Goal: Information Seeking & Learning: Compare options

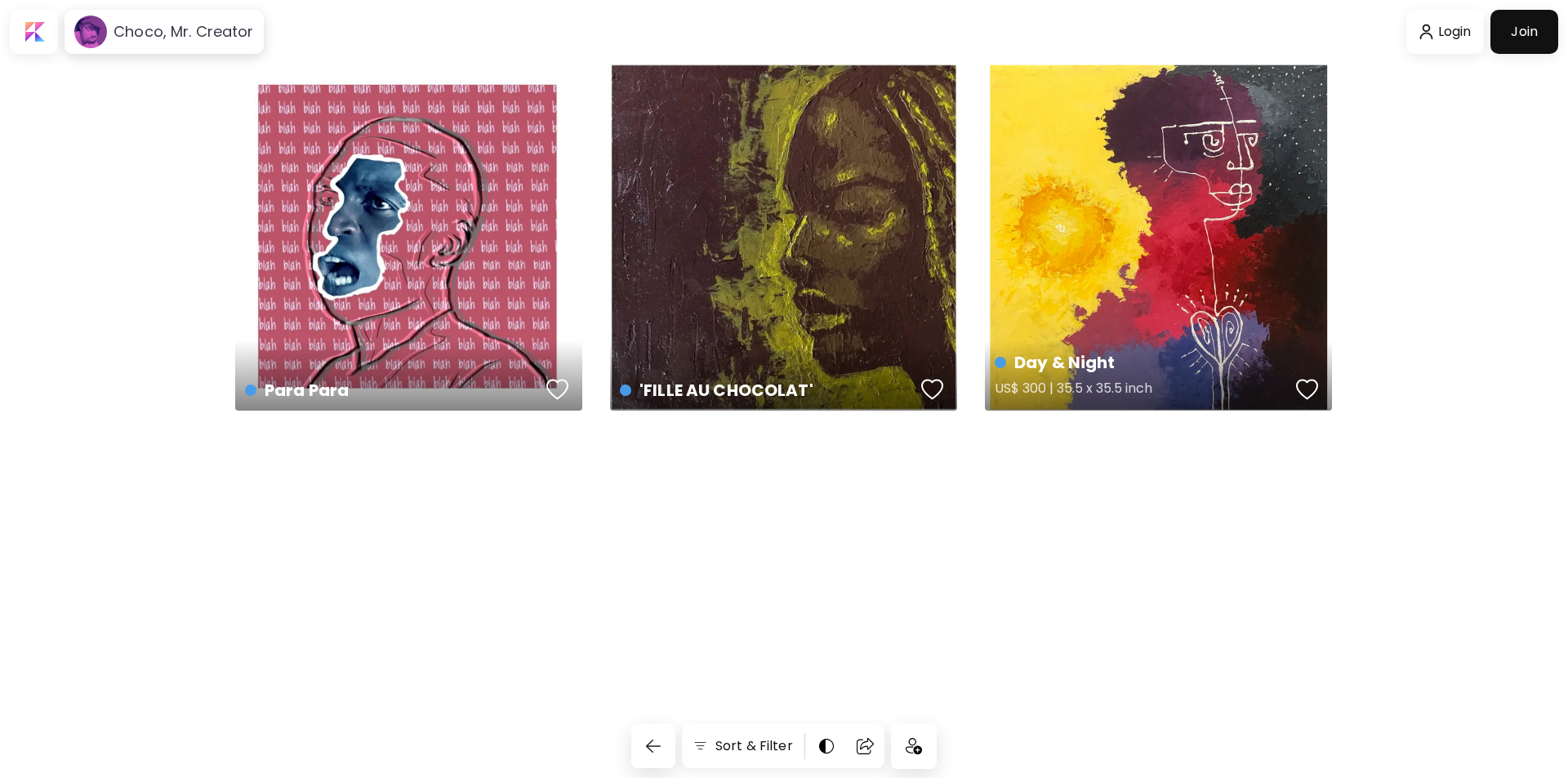
click at [1140, 278] on div "Day & Night US$ 300 | 35.5 x 35.5 inch" at bounding box center [1158, 237] width 347 height 347
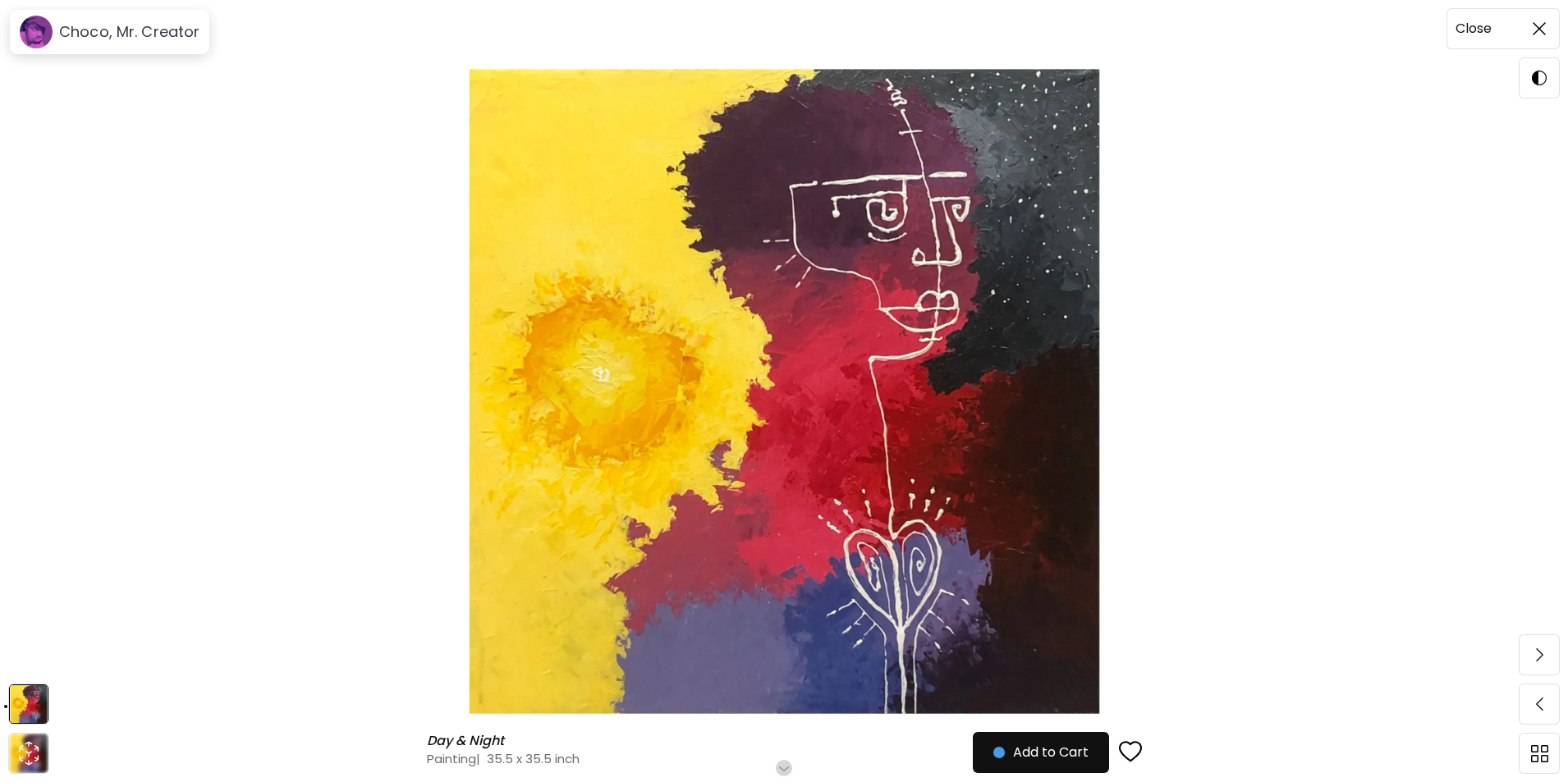
click at [1528, 21] on span at bounding box center [1539, 28] width 34 height 34
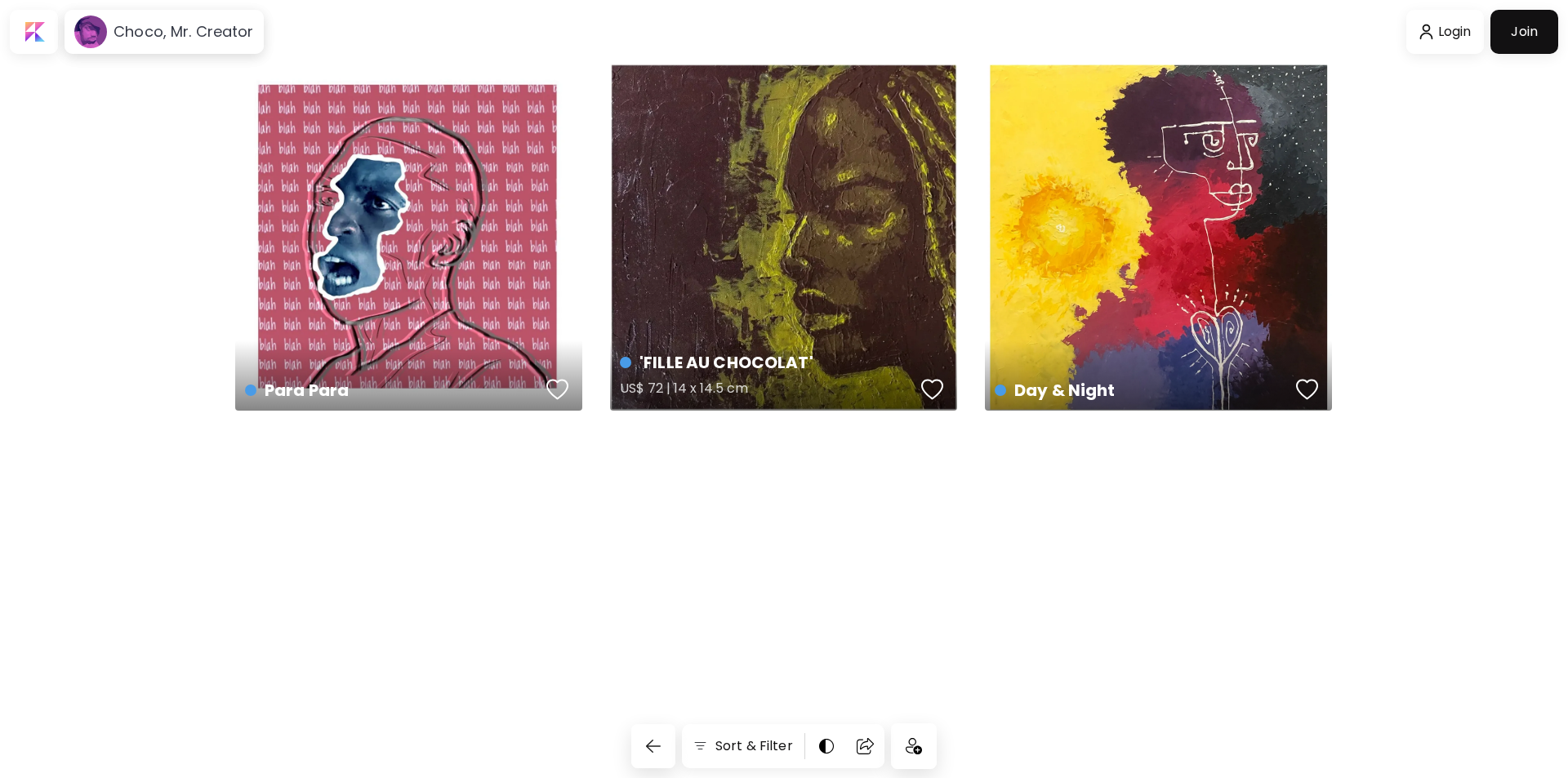
click at [822, 217] on div "'FILLE AU CHOCOLAT' US$ 72 | 14 x 14.5 cm" at bounding box center [784, 237] width 347 height 347
click at [367, 257] on div "Para Para US$ 55 | 1024 x 1024 px" at bounding box center [409, 237] width 347 height 347
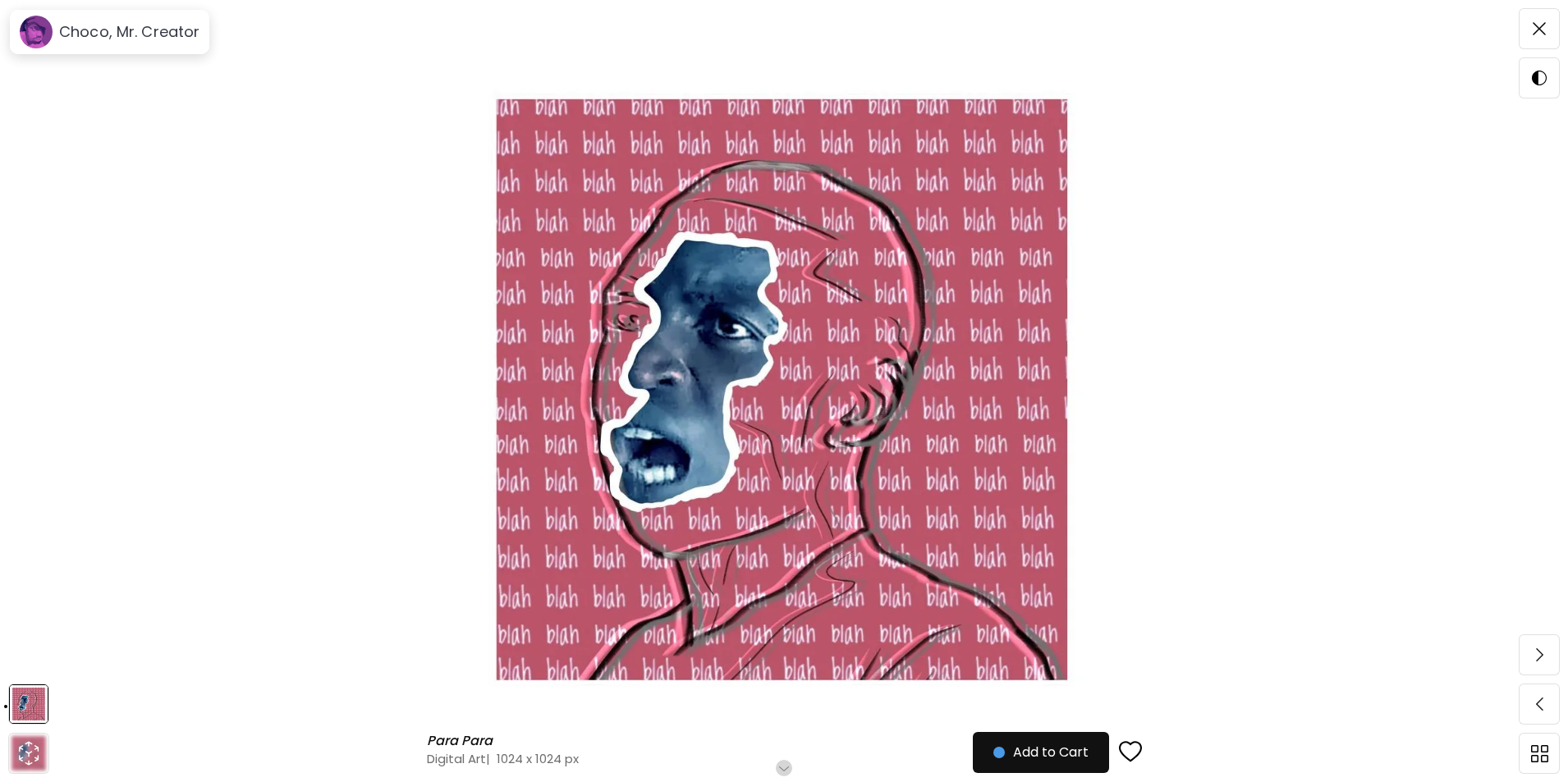
click at [163, 307] on img at bounding box center [784, 391] width 1430 height 664
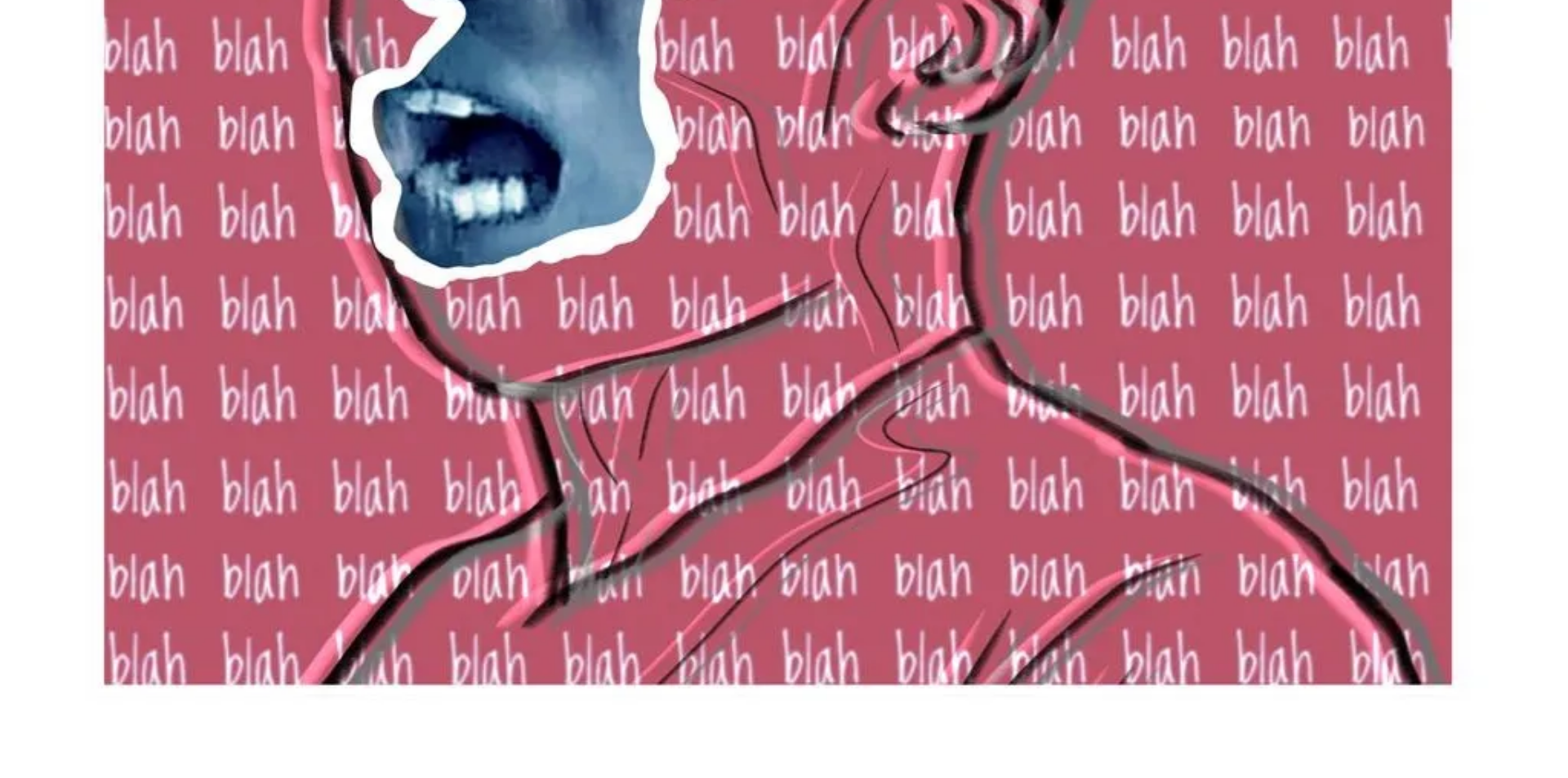
scroll to position [291, 0]
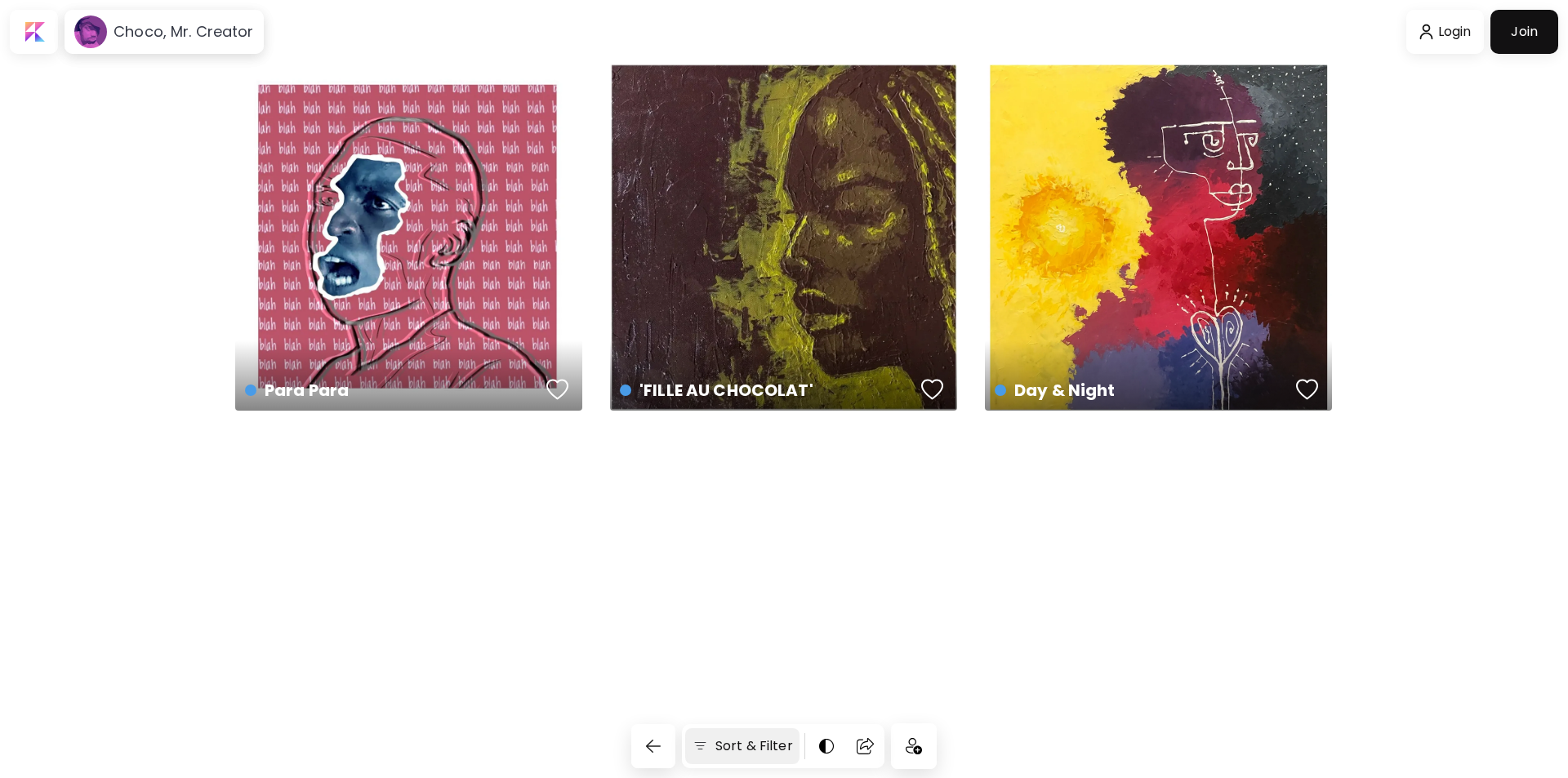
click at [758, 753] on h6 "Sort & Filter" at bounding box center [754, 746] width 77 height 19
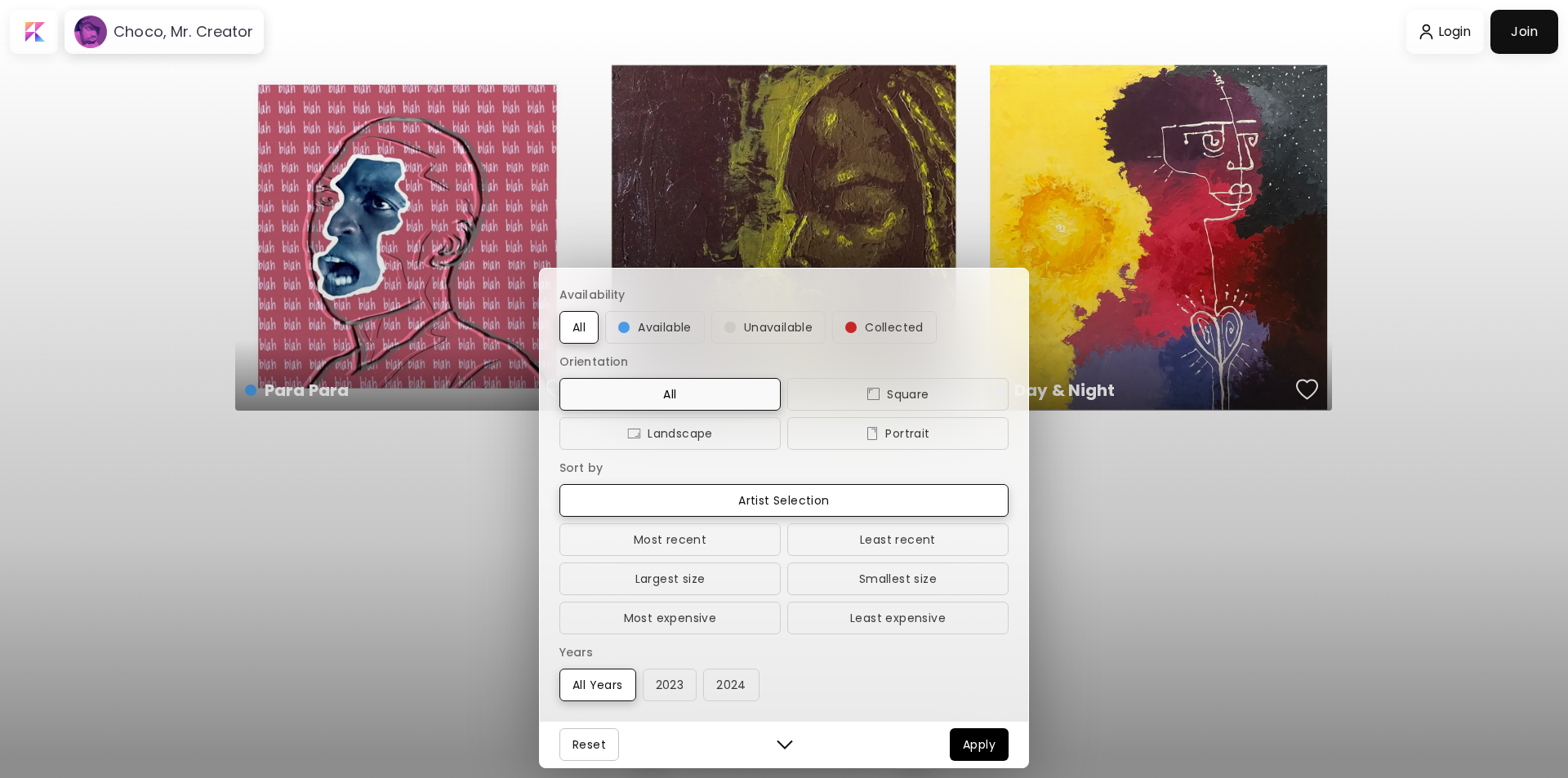
click at [718, 408] on button "All" at bounding box center [670, 395] width 221 height 33
click at [705, 621] on span "Most expensive" at bounding box center [670, 617] width 196 height 19
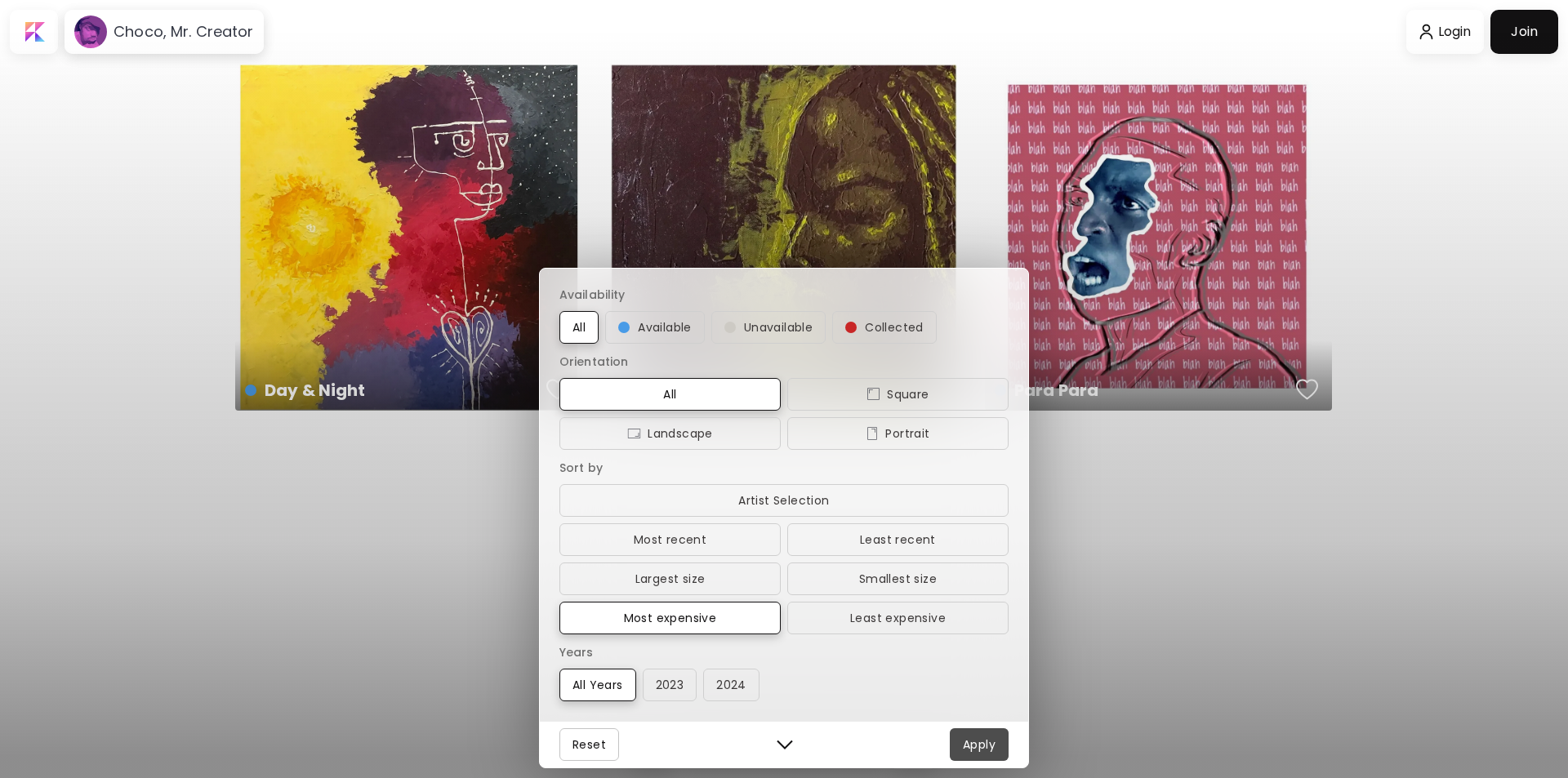
click at [998, 744] on button "Apply" at bounding box center [979, 745] width 59 height 33
